Goal: Information Seeking & Learning: Learn about a topic

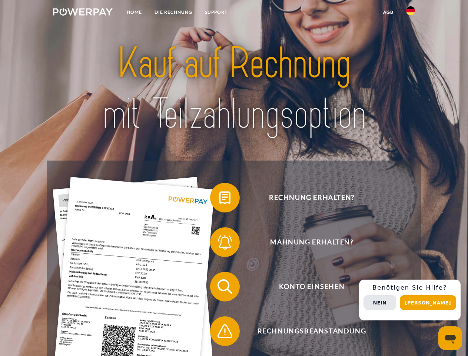
click at [83, 13] on img at bounding box center [83, 11] width 60 height 7
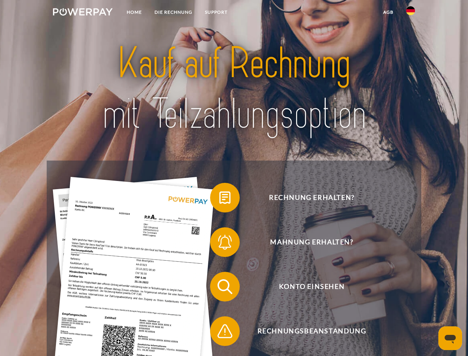
click at [411, 13] on img at bounding box center [410, 10] width 9 height 9
click at [388, 12] on link "agb" at bounding box center [388, 12] width 23 height 13
click at [219, 199] on span at bounding box center [213, 197] width 37 height 37
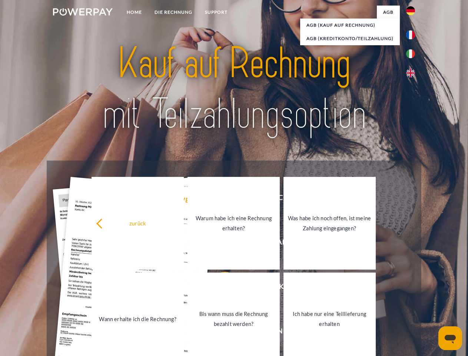
click at [219, 243] on div "zurück Warum habe ich eine Rechnung erhalten? Was habe ich noch offen, ist mein…" at bounding box center [233, 270] width 299 height 191
click at [219, 288] on link "Bis wann muss die Rechnung bezahlt werden?" at bounding box center [234, 318] width 92 height 93
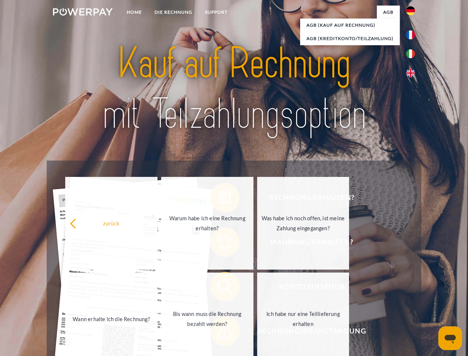
click at [219, 332] on span at bounding box center [213, 330] width 37 height 37
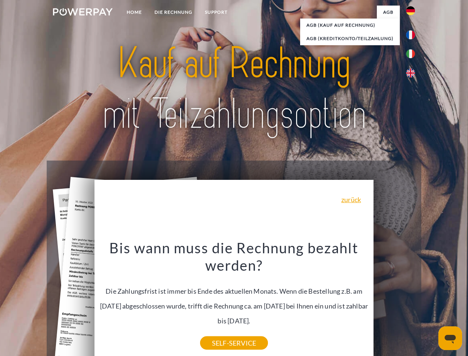
click at [412, 300] on div "Rechnung erhalten? Mahnung erhalten? Konto einsehen" at bounding box center [234, 308] width 374 height 296
click at [394, 301] on span "Konto einsehen" at bounding box center [312, 287] width 182 height 30
click at [431, 302] on header "Home DIE RECHNUNG SUPPORT" at bounding box center [234, 256] width 468 height 512
